Goal: Information Seeking & Learning: Learn about a topic

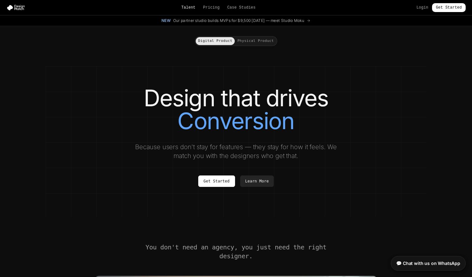
click at [192, 9] on link "Talent" at bounding box center [188, 7] width 14 height 5
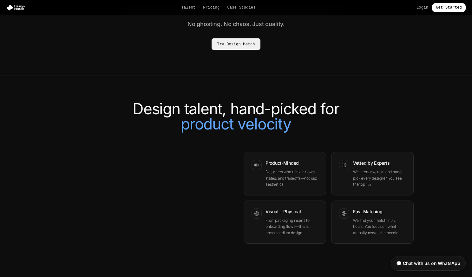
scroll to position [483, 0]
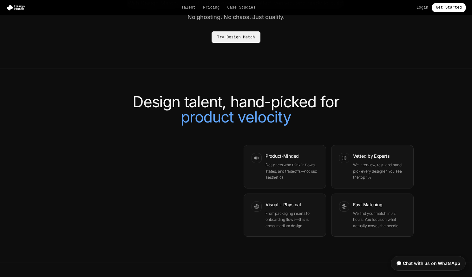
click at [235, 43] on link "Try Design Match" at bounding box center [235, 36] width 48 height 11
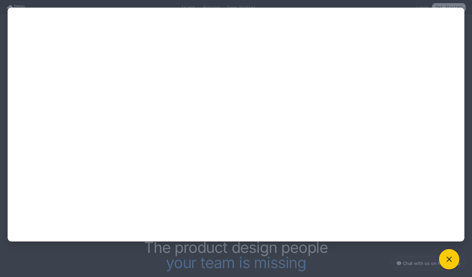
scroll to position [533, 0]
click at [92, 255] on div at bounding box center [236, 138] width 472 height 277
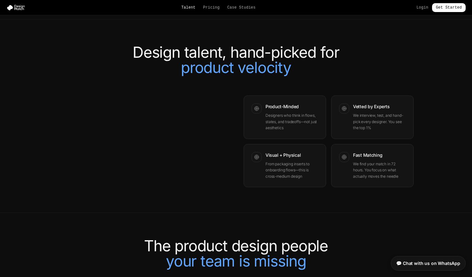
click at [189, 7] on link "Talent" at bounding box center [188, 7] width 14 height 5
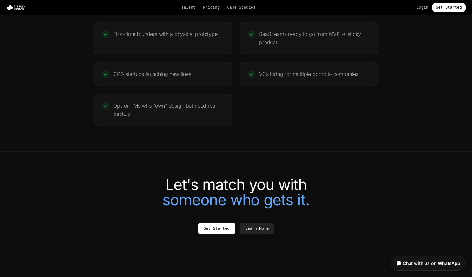
scroll to position [1384, 0]
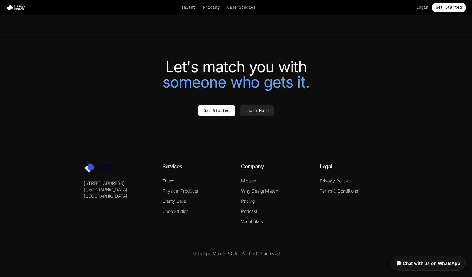
click at [169, 181] on link "Talent" at bounding box center [168, 180] width 12 height 5
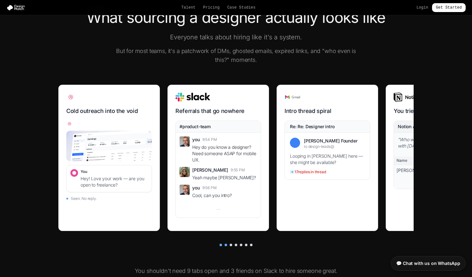
scroll to position [202, 0]
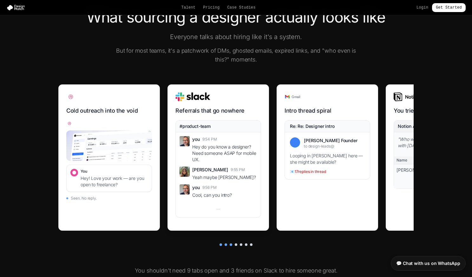
drag, startPoint x: 326, startPoint y: 185, endPoint x: 243, endPoint y: 183, distance: 82.7
click at [243, 183] on div "Cold outreach into the void You Hey! Love your work — are you open to freelance…" at bounding box center [235, 161] width 355 height 154
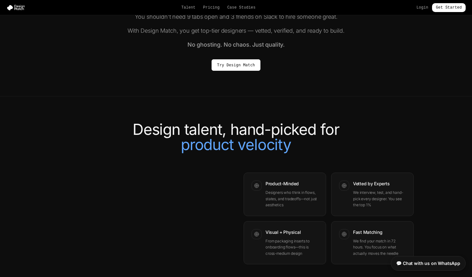
scroll to position [449, 0]
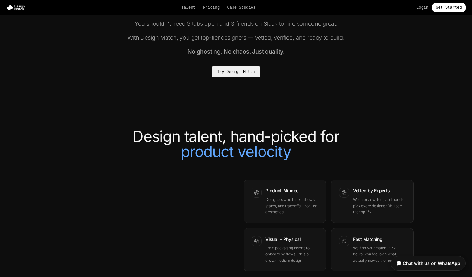
click at [243, 74] on link "Try Design Match" at bounding box center [235, 71] width 48 height 11
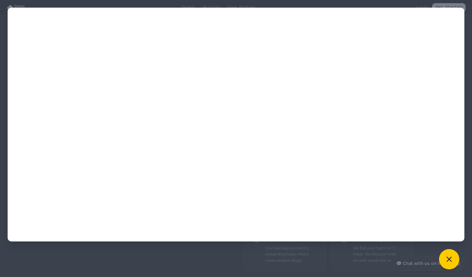
click at [377, 3] on div at bounding box center [236, 138] width 472 height 277
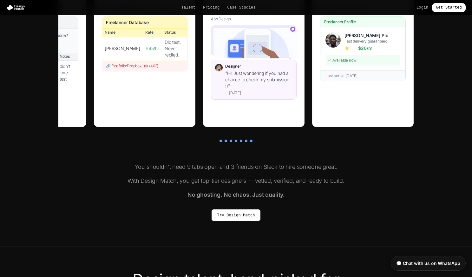
scroll to position [209, 0]
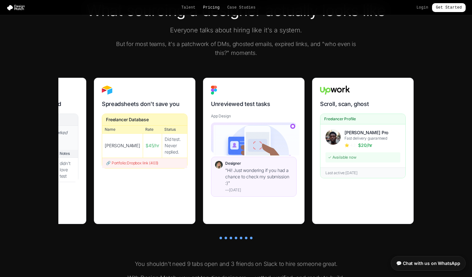
click at [212, 10] on link "Pricing" at bounding box center [211, 7] width 16 height 5
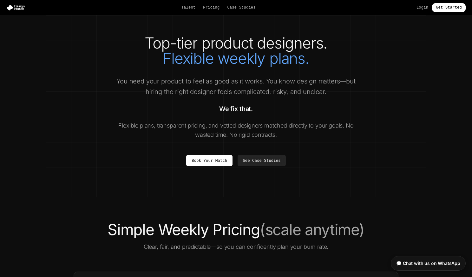
click at [246, 7] on link "Case Studies" at bounding box center [241, 7] width 28 height 5
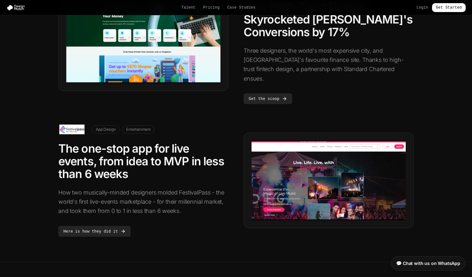
scroll to position [359, 0]
